Goal: Navigation & Orientation: Find specific page/section

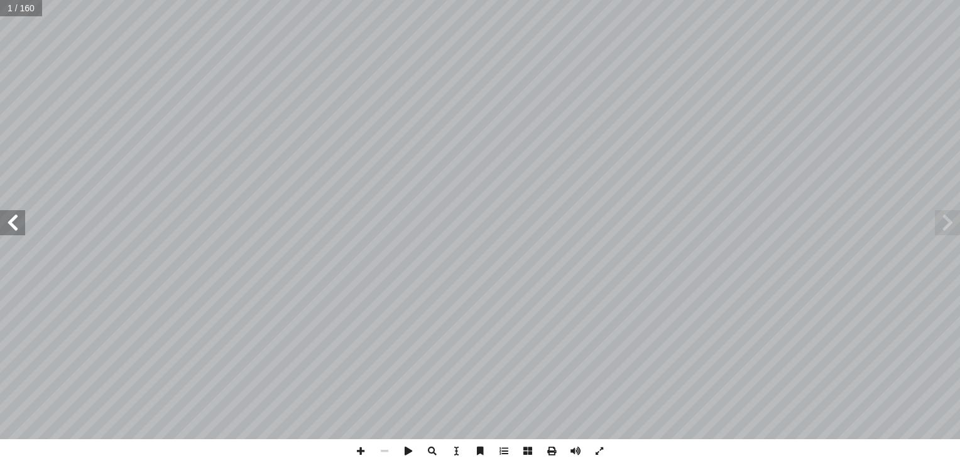
click at [19, 221] on span at bounding box center [12, 222] width 25 height 25
click at [365, 445] on span at bounding box center [361, 452] width 24 height 24
click at [355, 448] on span at bounding box center [361, 452] width 24 height 24
drag, startPoint x: 952, startPoint y: 220, endPoint x: 959, endPoint y: 214, distance: 9.3
click at [959, 114] on html "الصفحة الرئيسية الصف الأول الصف الثاني الصف الثالث الصف الرابع الصف الخامس الصف…" at bounding box center [480, 57] width 960 height 114
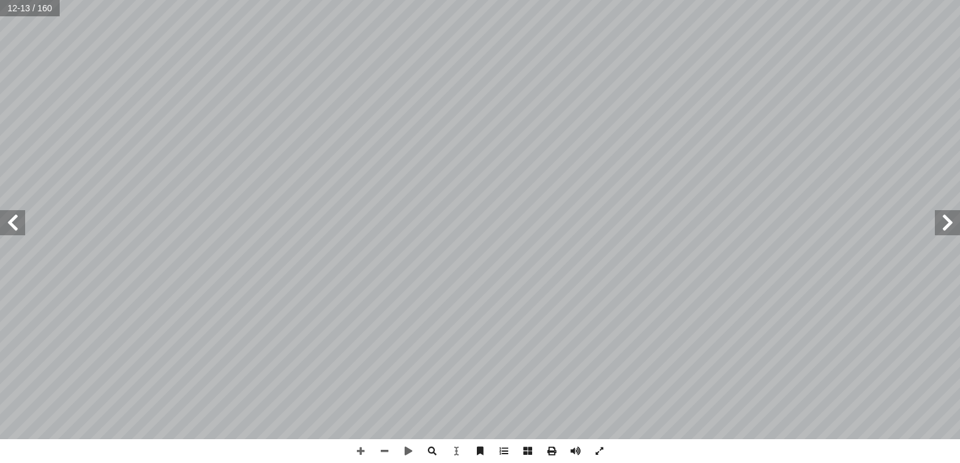
click at [948, 211] on span at bounding box center [947, 222] width 25 height 25
click at [23, 224] on span at bounding box center [12, 222] width 25 height 25
click at [351, 448] on span at bounding box center [361, 452] width 24 height 24
click at [354, 448] on span at bounding box center [361, 452] width 24 height 24
